Goal: Task Accomplishment & Management: Manage account settings

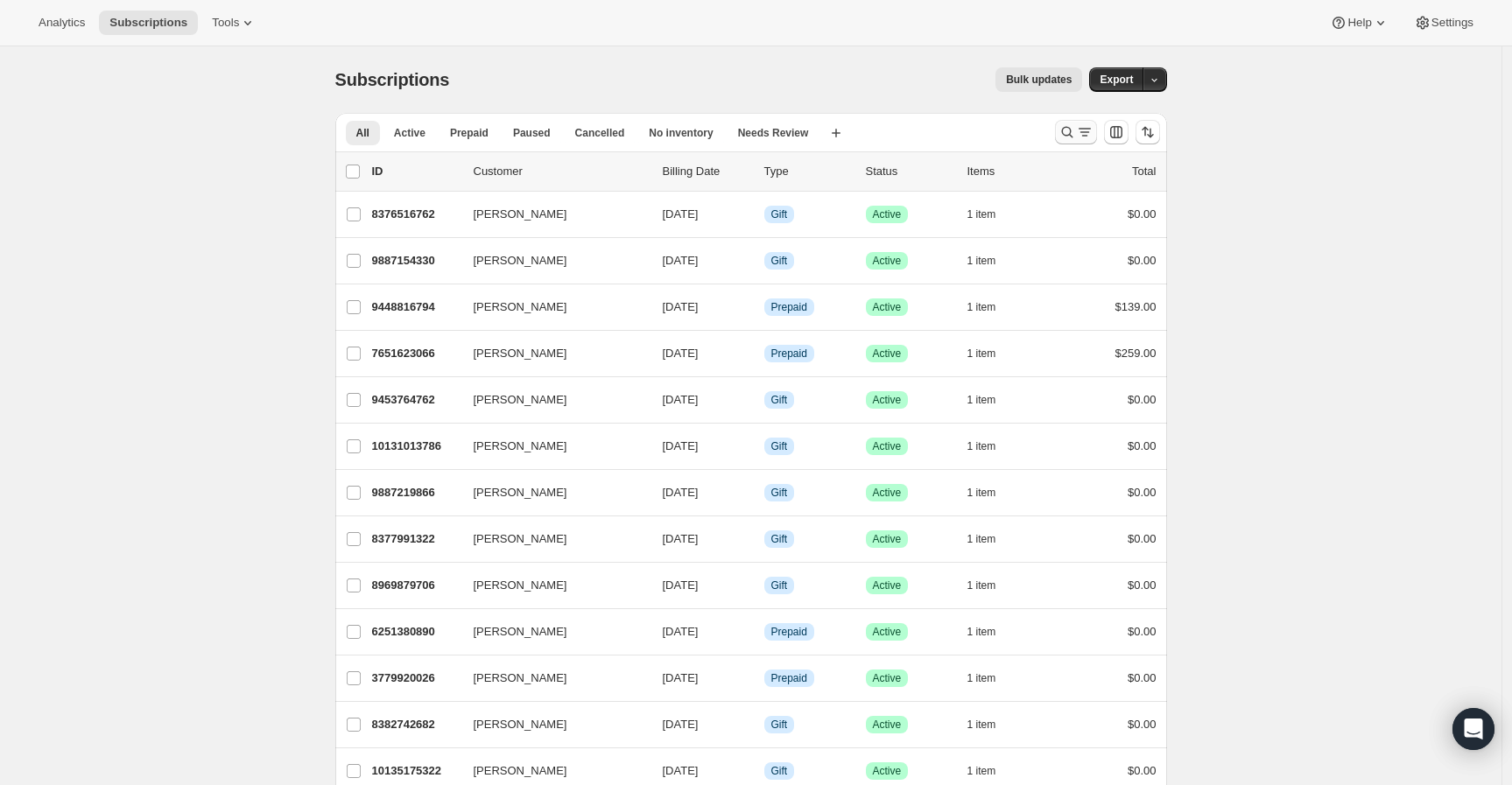
click at [1069, 141] on button "Search and filter results" at bounding box center [1075, 133] width 42 height 25
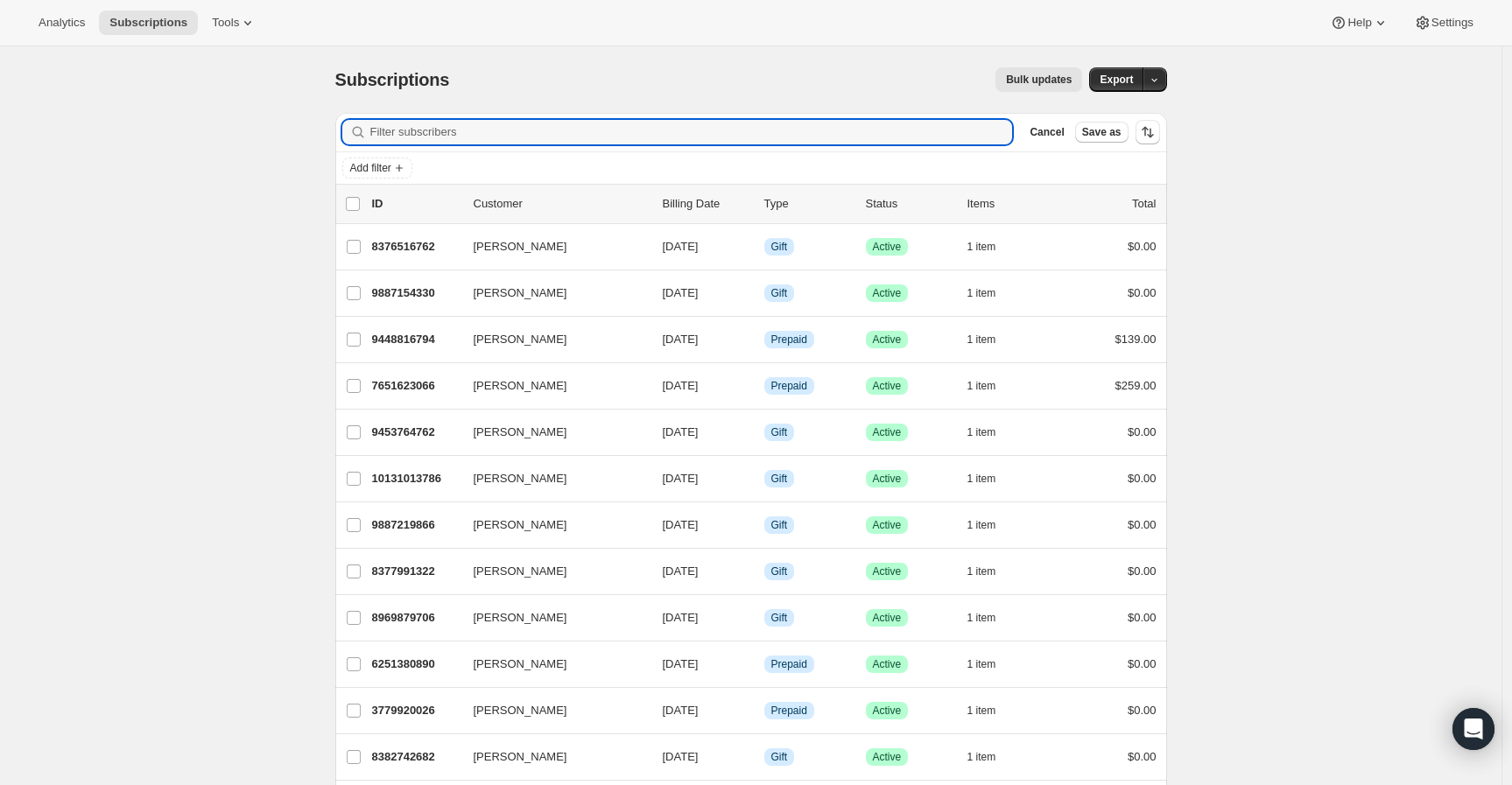
paste input "8219820186"
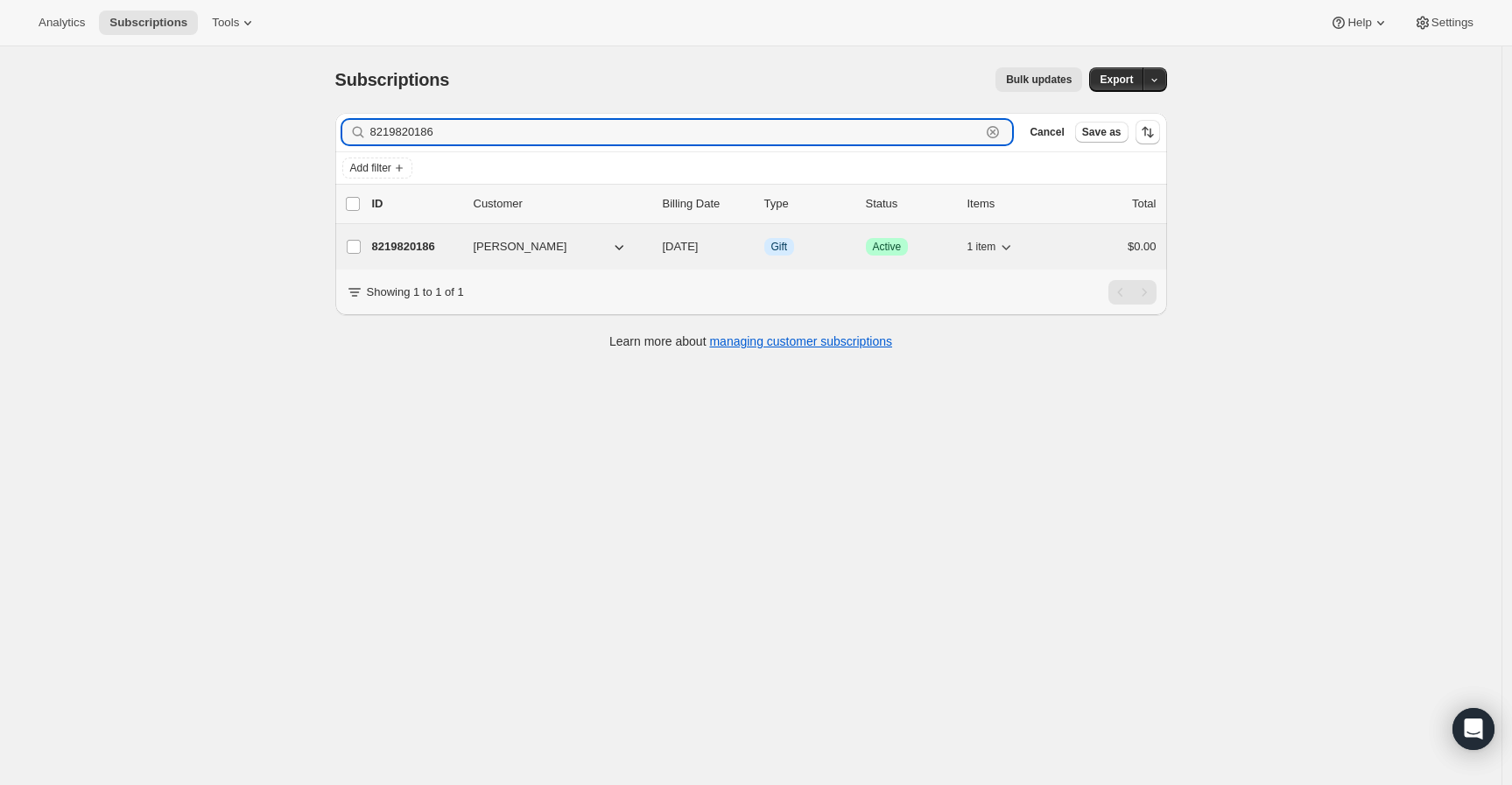
type input "8219820186"
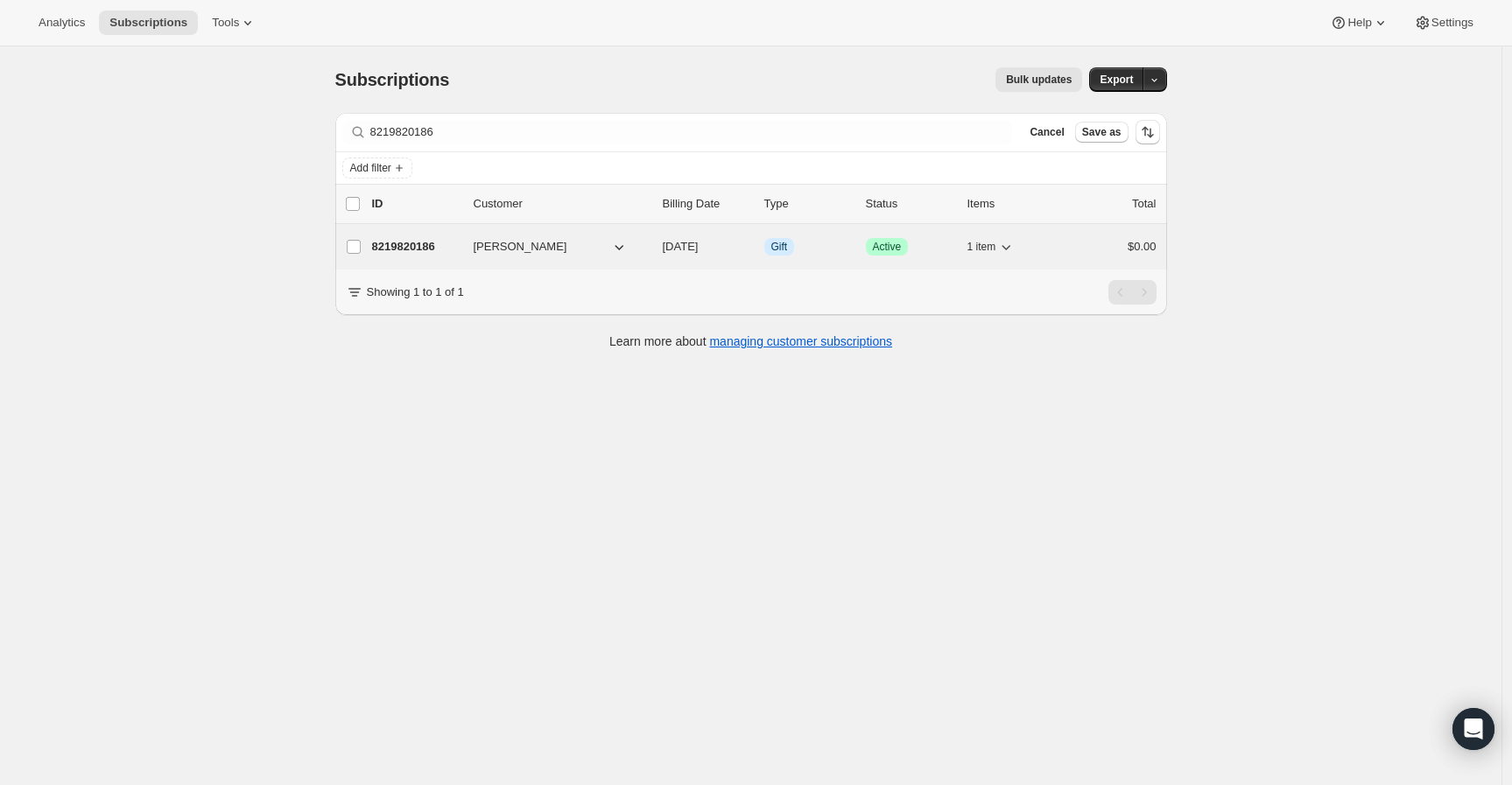
click at [430, 239] on p "8219820186" at bounding box center [416, 247] width 87 height 18
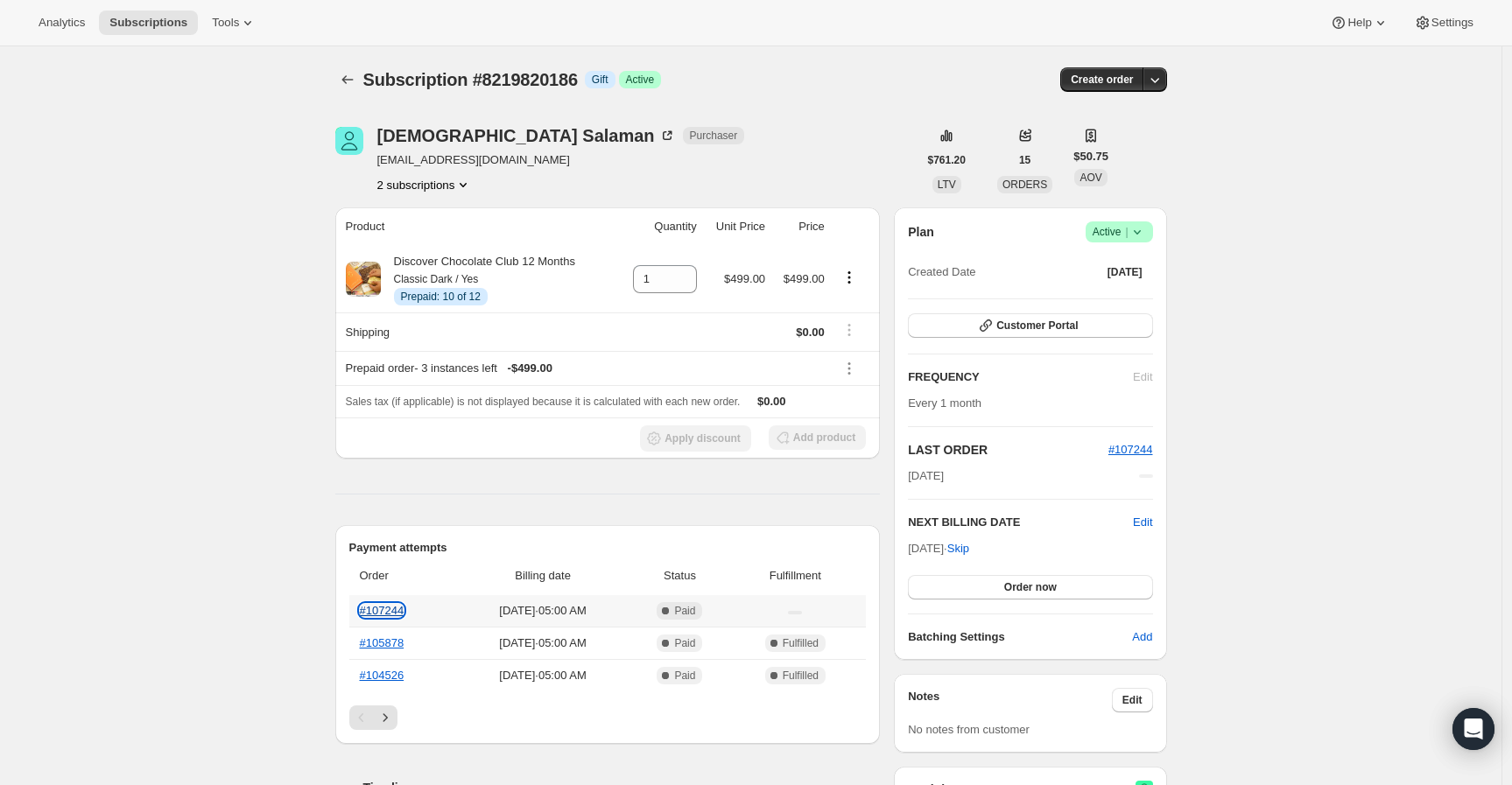
click at [404, 615] on link "#107244" at bounding box center [382, 611] width 44 height 13
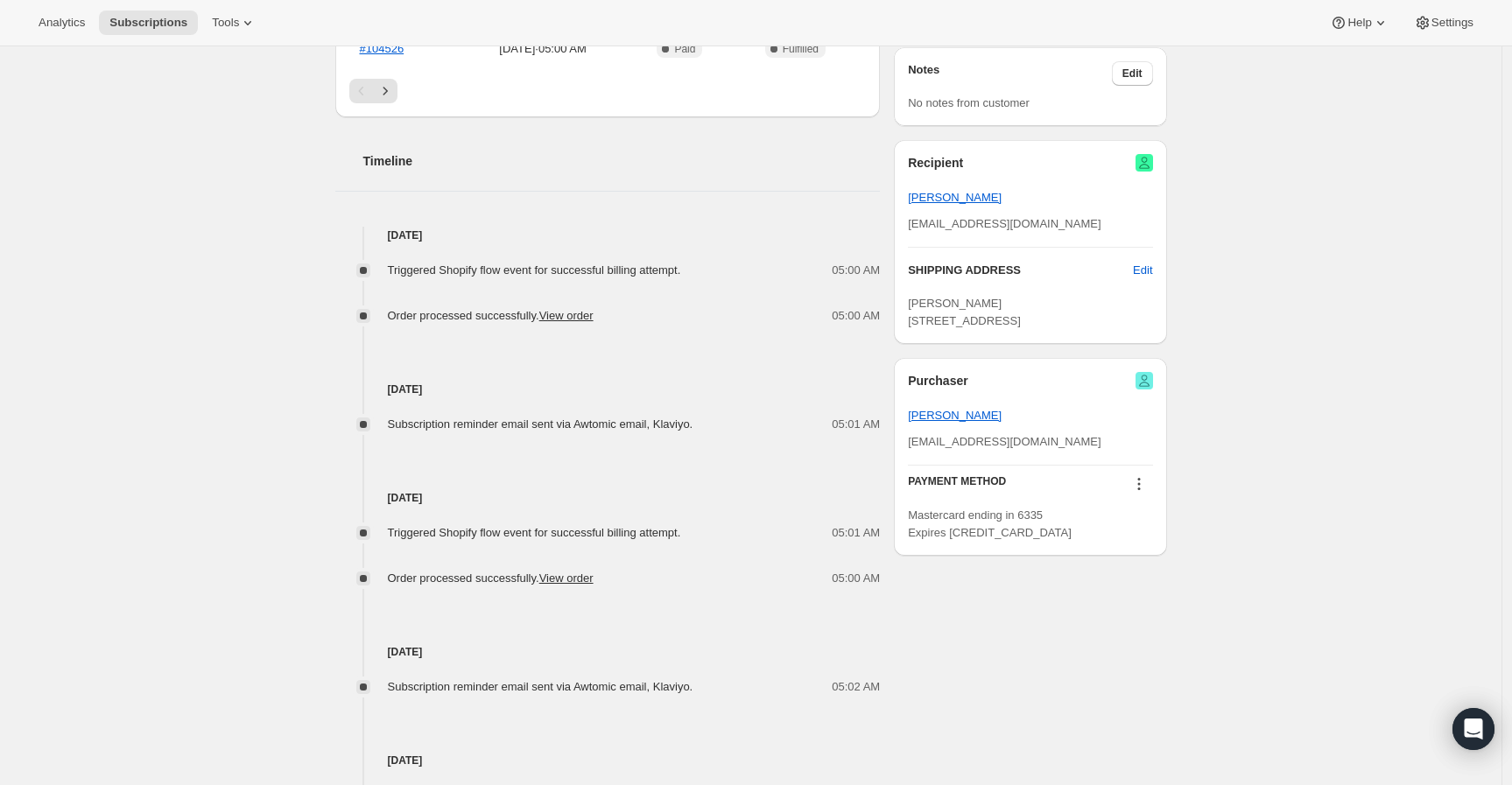
scroll to position [799, 0]
